Goal: Task Accomplishment & Management: Use online tool/utility

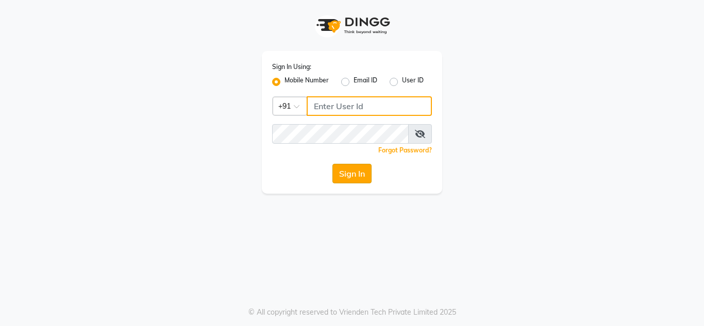
type input "7738947693"
click at [342, 171] on button "Sign In" at bounding box center [351, 174] width 39 height 20
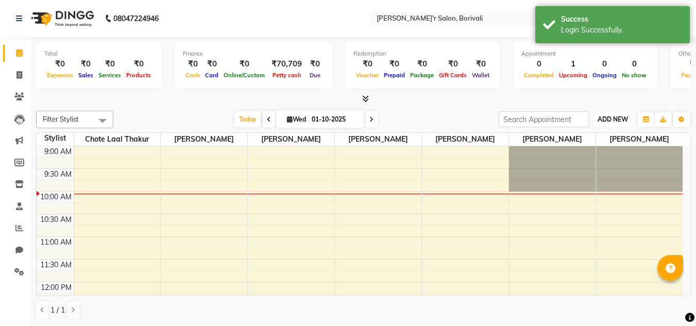
click at [603, 113] on button "ADD NEW Toggle Dropdown" at bounding box center [613, 119] width 36 height 14
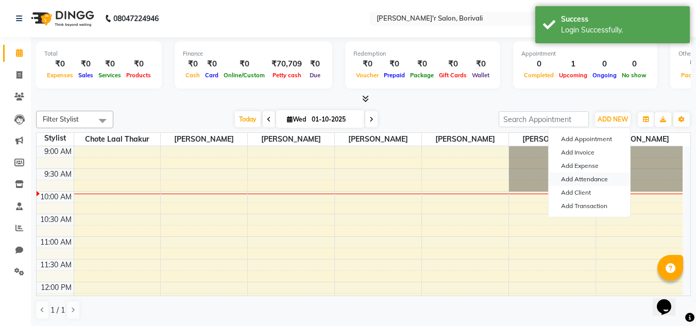
click at [593, 179] on link "Add Attendance" at bounding box center [589, 179] width 81 height 13
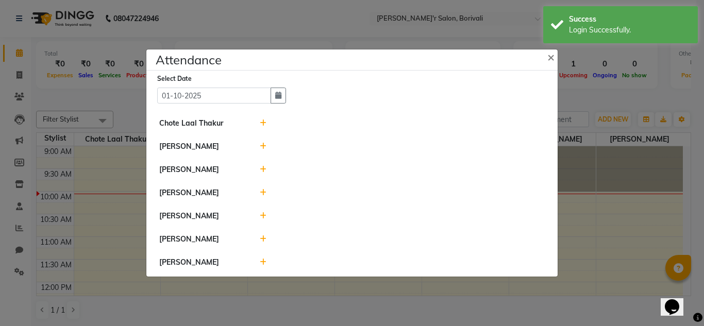
click at [262, 192] on icon at bounding box center [263, 192] width 7 height 7
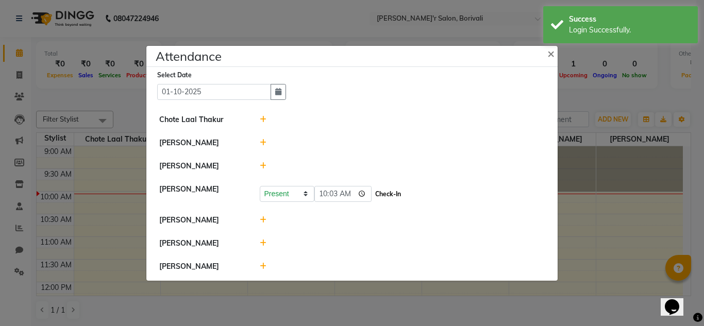
click at [373, 194] on button "Check-In" at bounding box center [388, 194] width 31 height 14
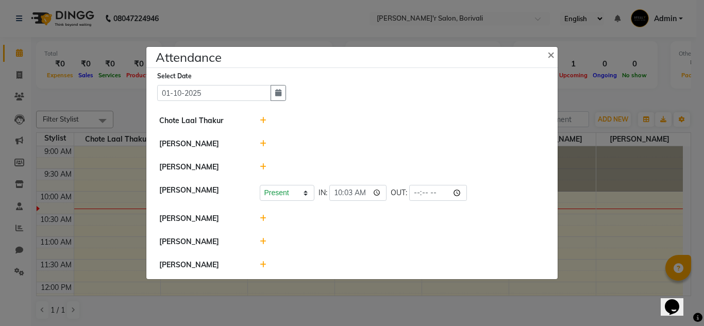
click at [261, 218] on icon at bounding box center [263, 218] width 7 height 7
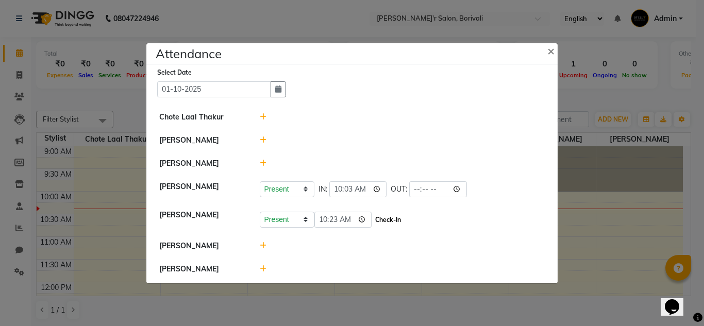
click at [373, 220] on button "Check-In" at bounding box center [388, 220] width 31 height 14
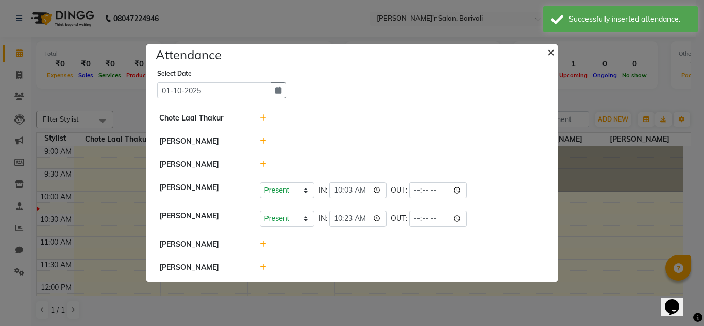
click at [550, 49] on span "×" at bounding box center [550, 51] width 7 height 15
